Goal: Find contact information: Find contact information

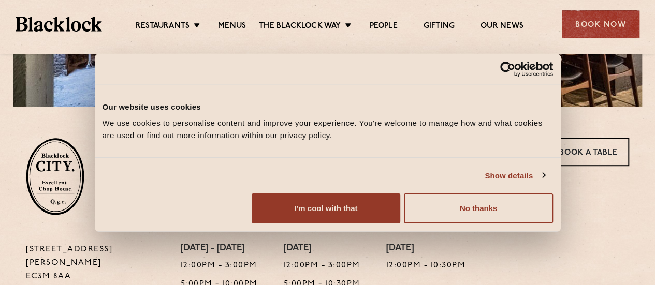
scroll to position [311, 0]
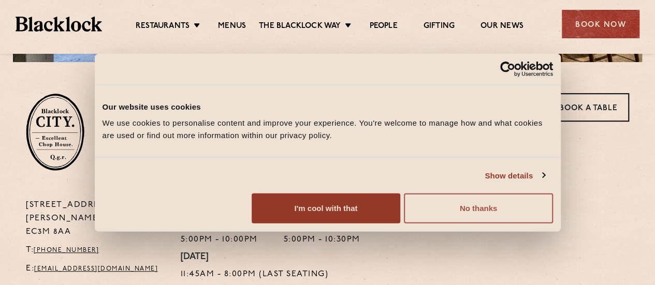
click at [544, 224] on button "No thanks" at bounding box center [478, 209] width 149 height 30
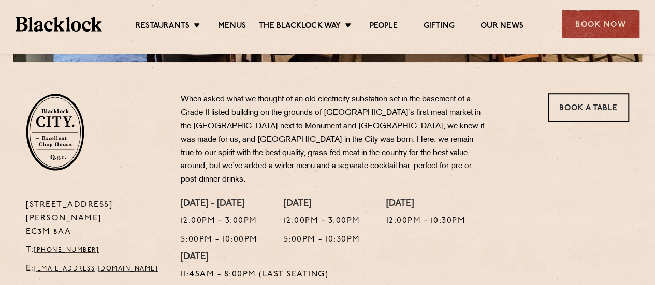
drag, startPoint x: 71, startPoint y: 201, endPoint x: 8, endPoint y: 190, distance: 64.6
click at [8, 190] on section "[STREET_ADDRESS][PERSON_NAME] T: [PHONE_NUMBER] E: [EMAIL_ADDRESS][DOMAIN_NAME]…" at bounding box center [327, 174] width 655 height 225
copy p "[STREET_ADDRESS][PERSON_NAME]"
click at [140, 172] on div "[STREET_ADDRESS][PERSON_NAME] T: [PHONE_NUMBER] E: [EMAIL_ADDRESS][DOMAIN_NAME]" at bounding box center [95, 146] width 155 height 106
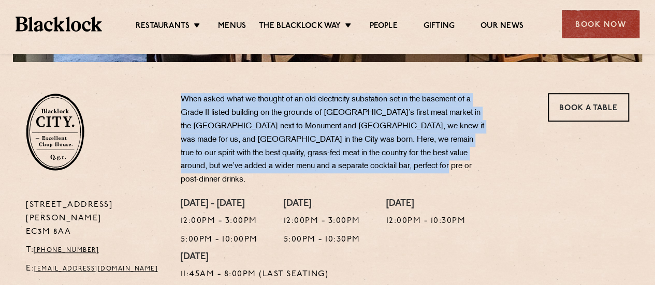
drag, startPoint x: 179, startPoint y: 103, endPoint x: 475, endPoint y: 165, distance: 302.5
click at [475, 165] on div "When asked what we thought of an old electricity substation set in the basement…" at bounding box center [353, 146] width 361 height 106
click at [468, 182] on div "When asked what we thought of an old electricity substation set in the basement…" at bounding box center [353, 146] width 361 height 106
click at [451, 174] on div "When asked what we thought of an old electricity substation set in the basement…" at bounding box center [353, 146] width 361 height 106
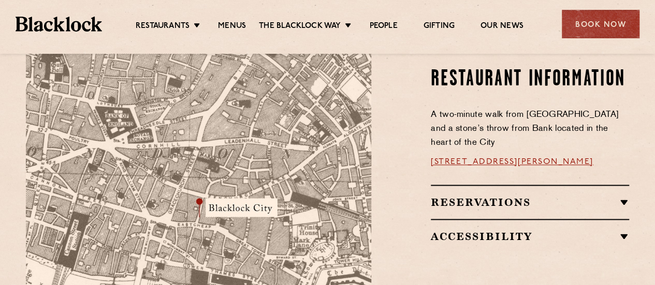
scroll to position [621, 0]
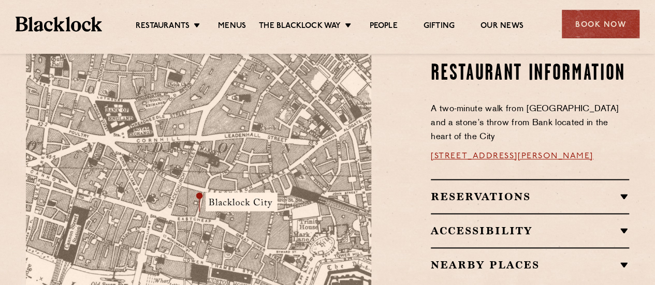
click at [481, 179] on div "Reservations RESERVATIONS We know that bookings are important for any occasions…" at bounding box center [530, 196] width 198 height 34
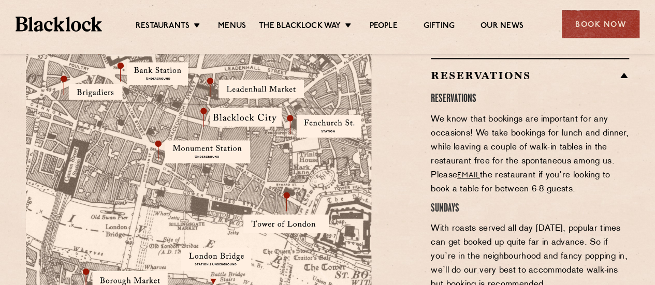
scroll to position [673, 0]
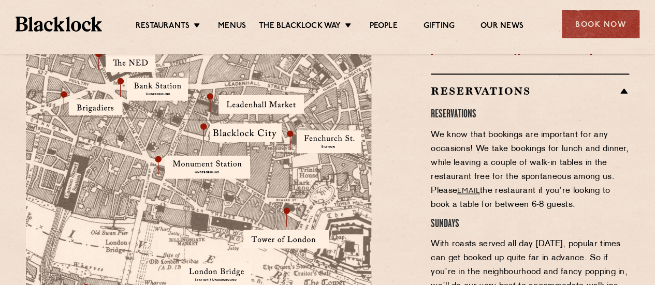
drag, startPoint x: 532, startPoint y: 179, endPoint x: 617, endPoint y: 193, distance: 86.6
click at [617, 193] on p "We know that bookings are important for any occasions! We take bookings for lun…" at bounding box center [530, 170] width 198 height 84
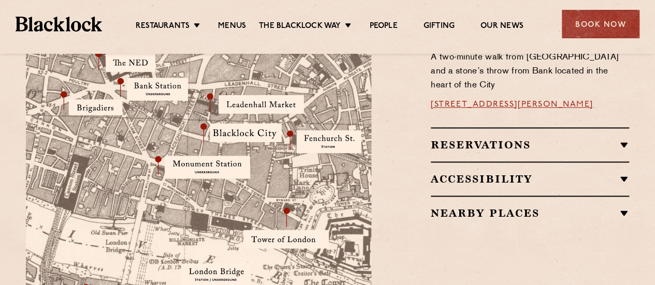
click at [594, 207] on h2 "Nearby Places" at bounding box center [530, 213] width 198 height 12
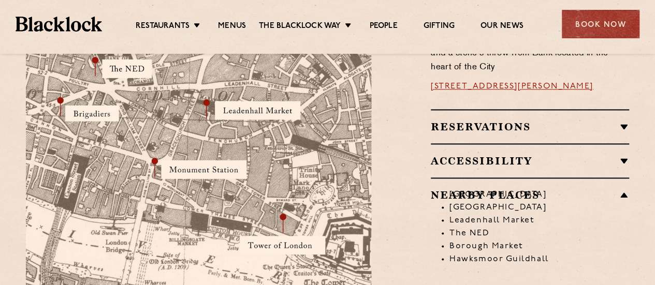
click at [541, 121] on h2 "Reservations" at bounding box center [530, 127] width 198 height 12
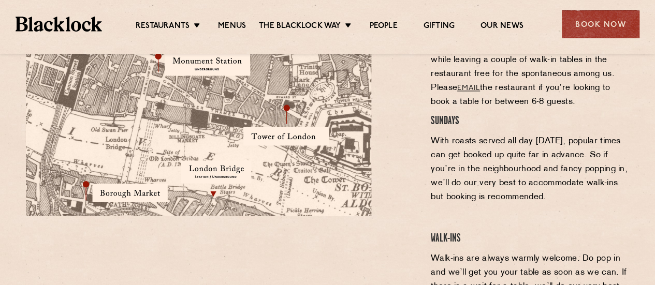
scroll to position [776, 0]
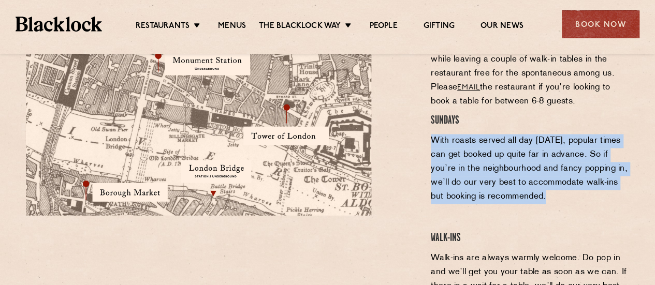
drag, startPoint x: 409, startPoint y: 120, endPoint x: 612, endPoint y: 192, distance: 215.8
click at [613, 192] on div "Restaurant Information A two-minute walk from [GEOGRAPHIC_DATA] and a stone’s t…" at bounding box center [508, 136] width 258 height 569
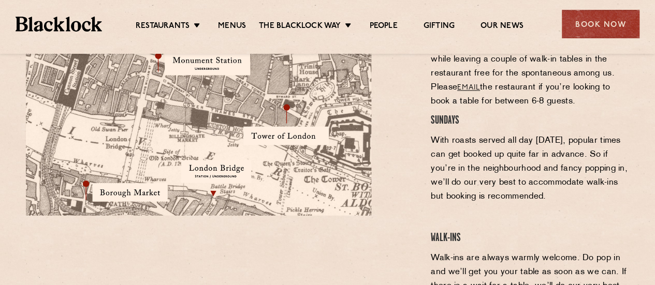
click at [575, 197] on div "SUNDAYS With roasts served all day [DATE], popular times can get booked up quit…" at bounding box center [530, 211] width 198 height 194
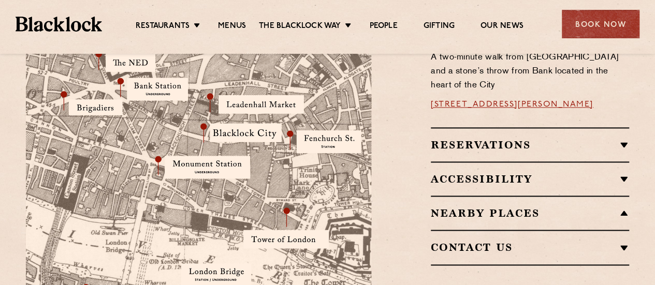
scroll to position [673, 0]
click at [327, 129] on img at bounding box center [198, 136] width 345 height 363
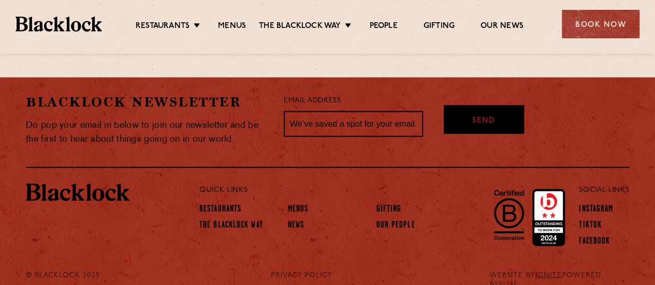
scroll to position [974, 0]
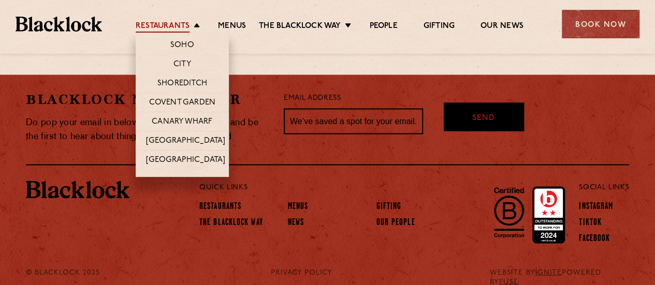
click at [182, 28] on link "Restaurants" at bounding box center [163, 26] width 54 height 11
